Goal: Information Seeking & Learning: Learn about a topic

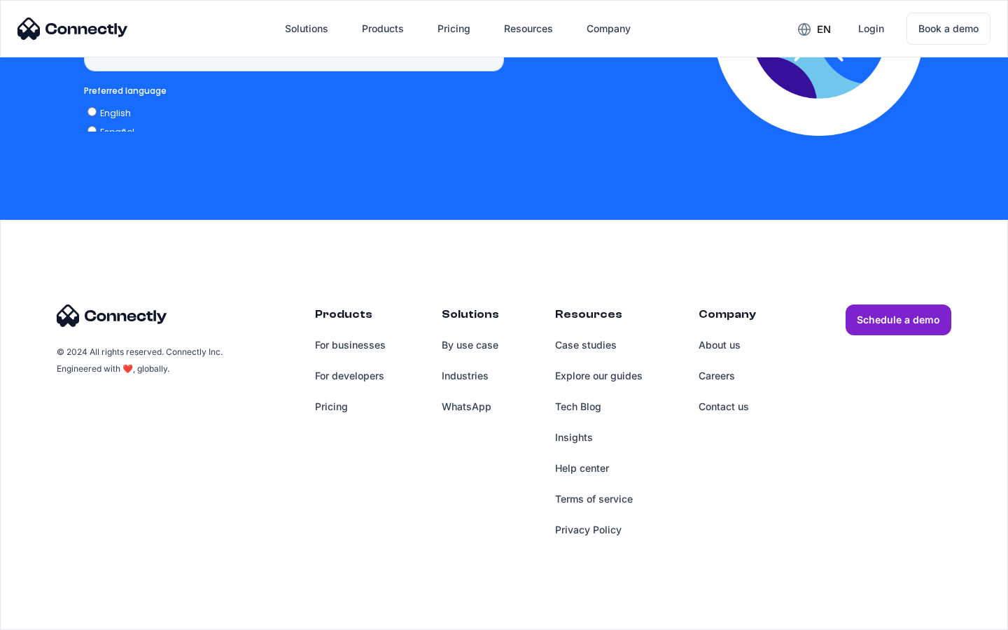
scroll to position [3563, 0]
